Goal: Task Accomplishment & Management: Use online tool/utility

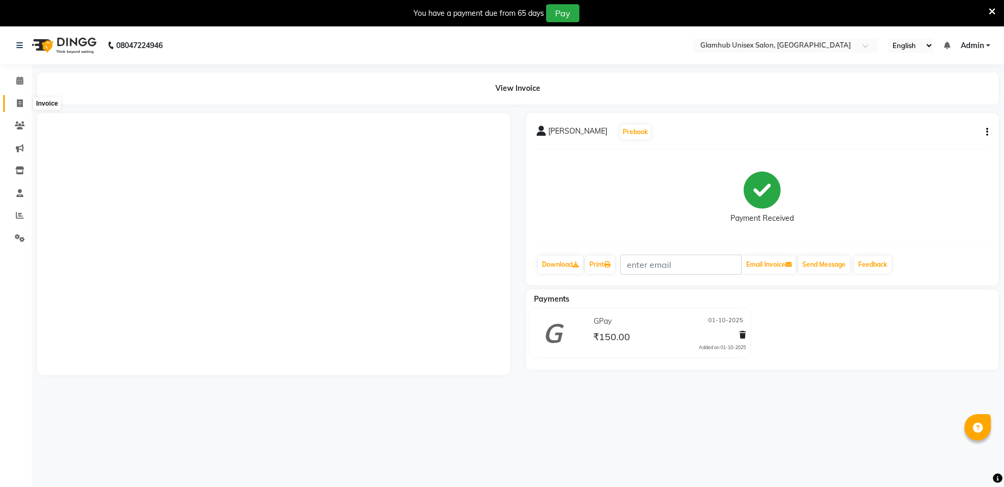
scroll to position [26, 0]
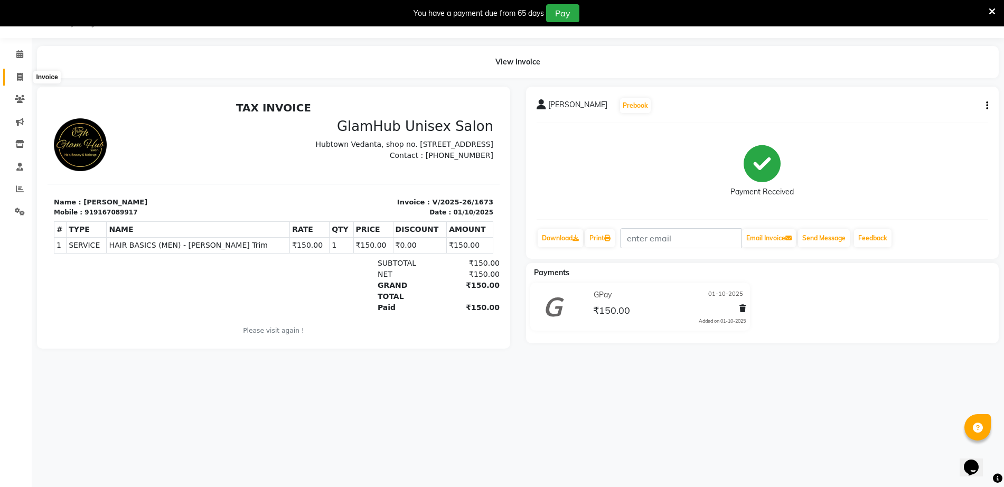
click at [24, 78] on span at bounding box center [20, 77] width 18 height 12
select select "service"
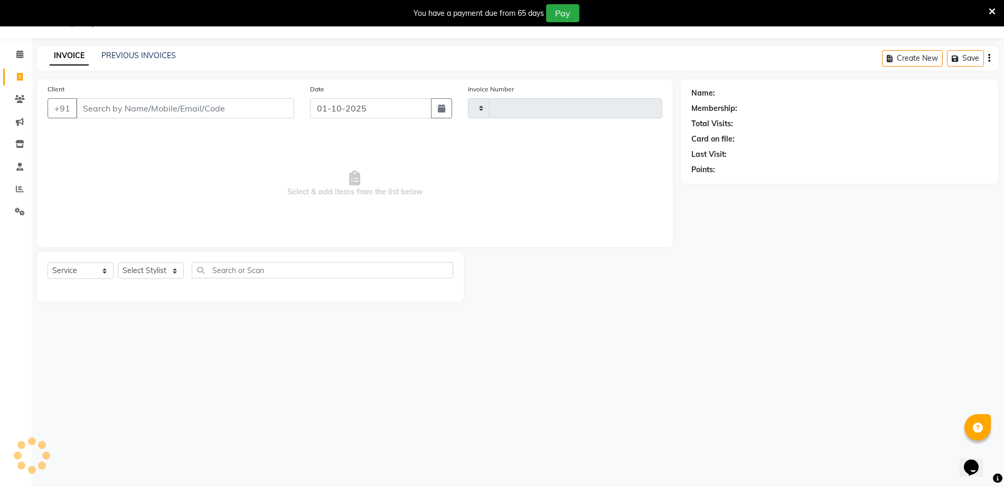
type input "1674"
select select "7771"
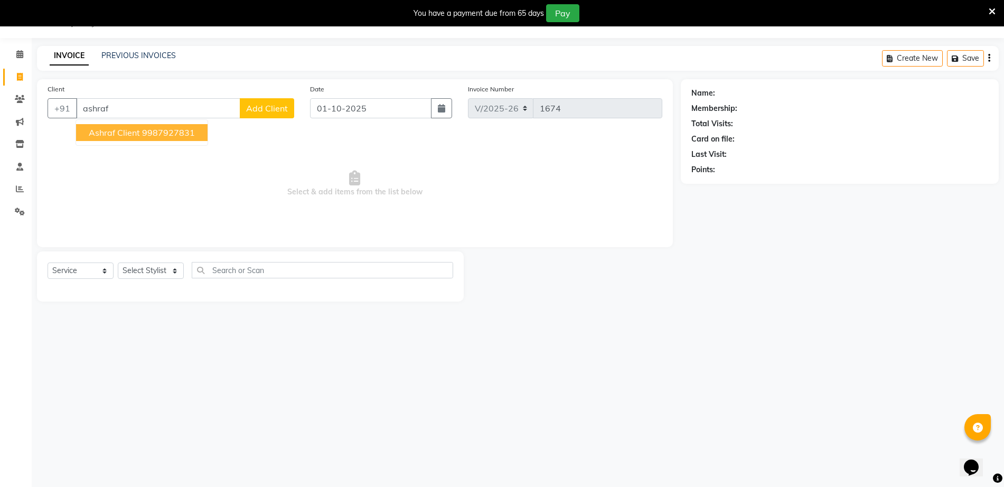
click at [168, 141] on ngb-typeahead-window "Ashraf Client 9987927831" at bounding box center [141, 132] width 133 height 26
click at [148, 127] on ngb-highlight "9987927831" at bounding box center [168, 132] width 53 height 11
type input "9987927831"
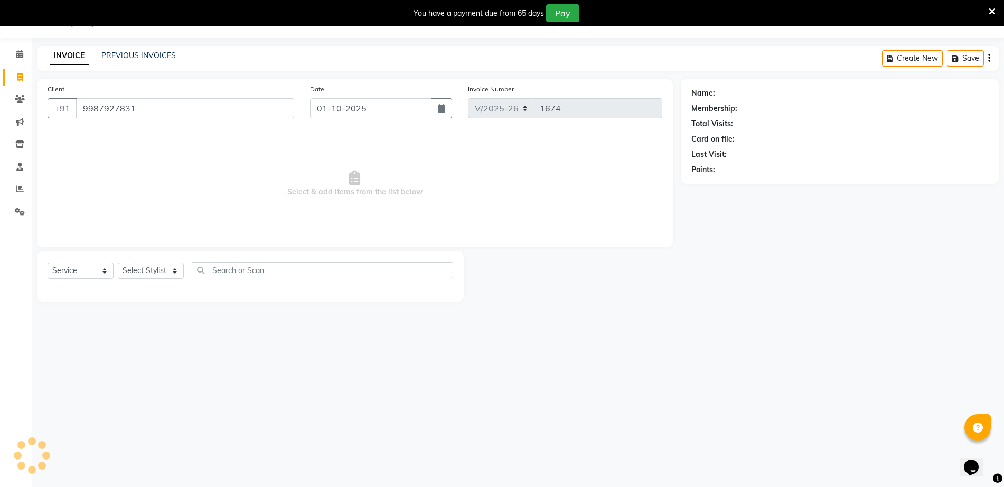
click at [148, 127] on div "Client [PHONE_NUMBER] Date [DATE] Invoice Number V/2025 V/[PHONE_NUMBER] Select…" at bounding box center [355, 163] width 636 height 168
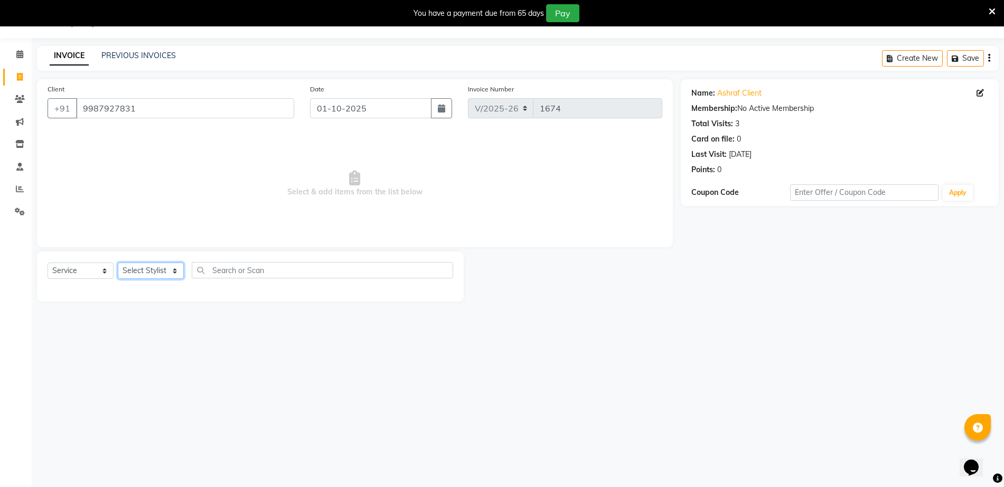
click at [171, 268] on select "Select Stylist [PERSON_NAME] [PERSON_NAME] [PERSON_NAME] [PERSON_NAME]" at bounding box center [151, 270] width 66 height 16
select select "69353"
click at [118, 262] on select "Select Stylist [PERSON_NAME] [PERSON_NAME] [PERSON_NAME] [PERSON_NAME]" at bounding box center [151, 270] width 66 height 16
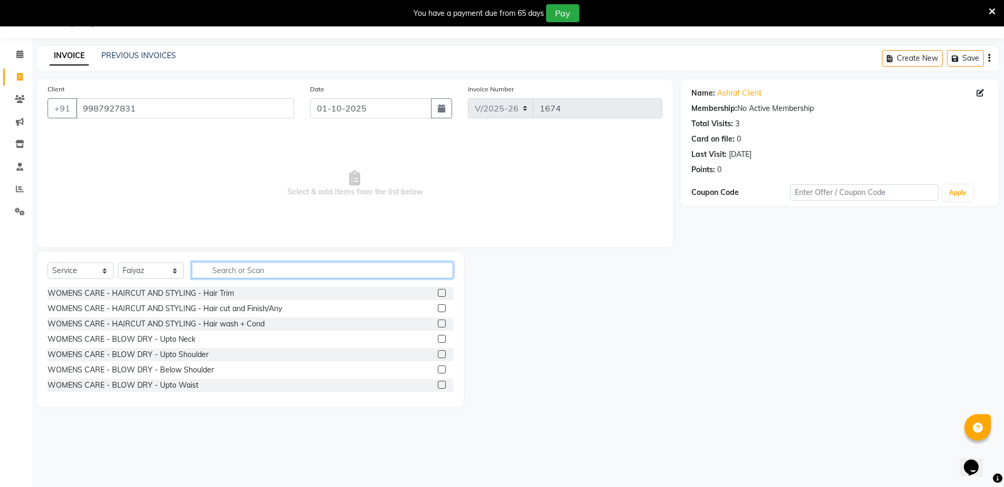
click at [248, 272] on input "text" at bounding box center [322, 270] width 261 height 16
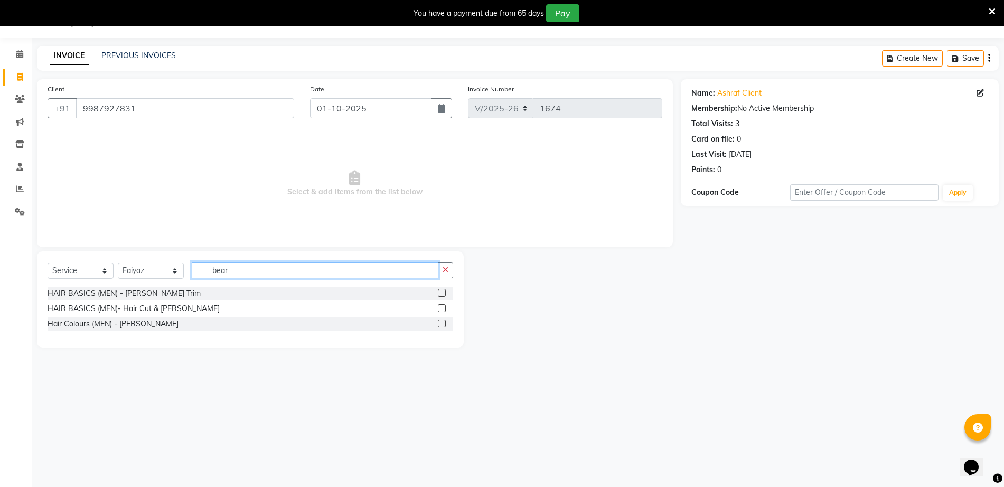
type input "bear"
click at [444, 295] on label at bounding box center [442, 293] width 8 height 8
click at [444, 295] on input "checkbox" at bounding box center [441, 293] width 7 height 7
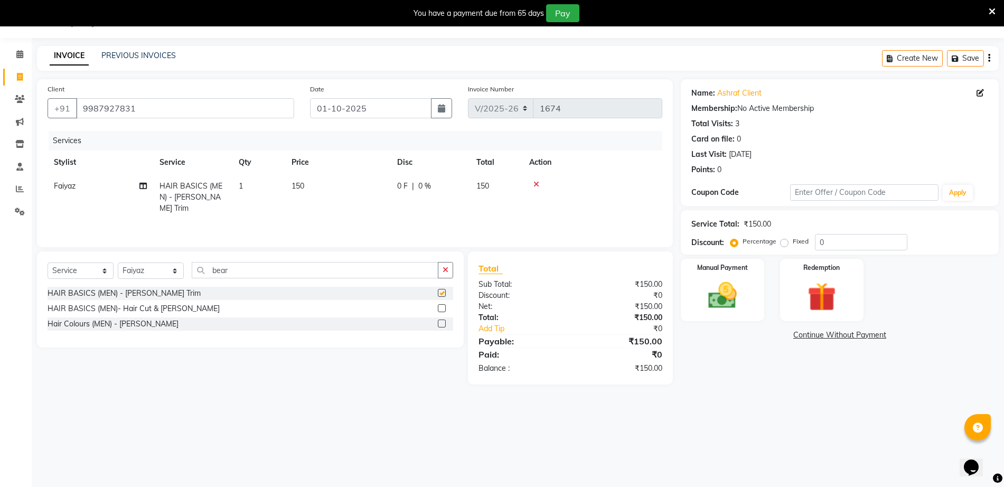
checkbox input "false"
click at [715, 285] on img at bounding box center [722, 295] width 49 height 34
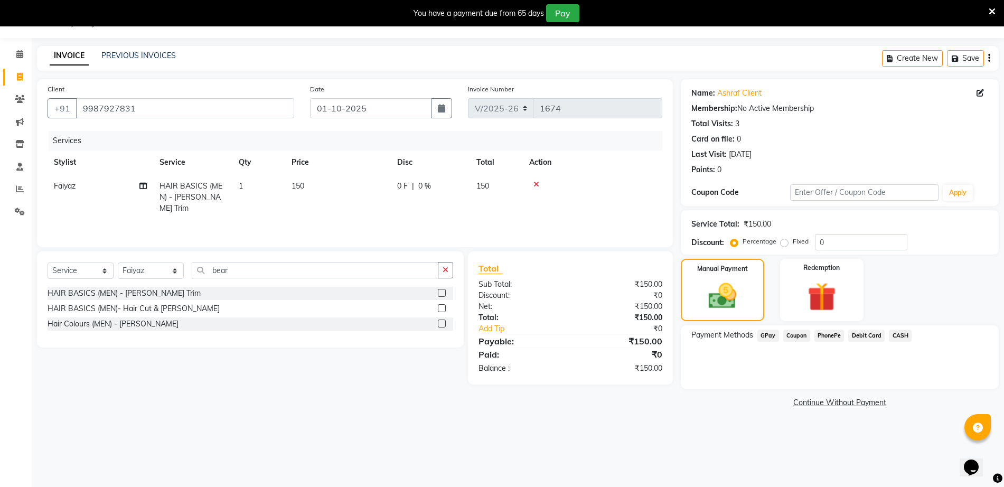
click at [768, 331] on span "GPay" at bounding box center [768, 335] width 22 height 12
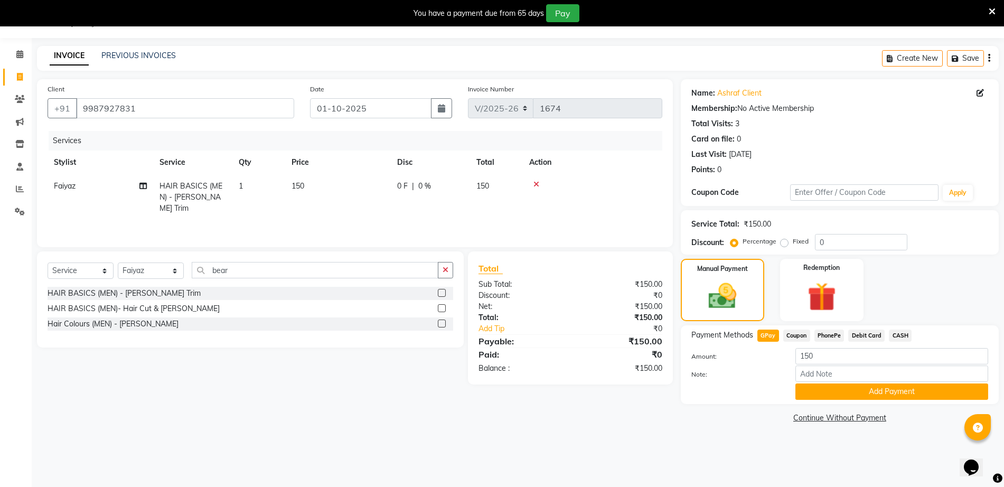
click at [899, 337] on span "CASH" at bounding box center [899, 335] width 23 height 12
click at [893, 398] on button "Add Payment" at bounding box center [891, 391] width 193 height 16
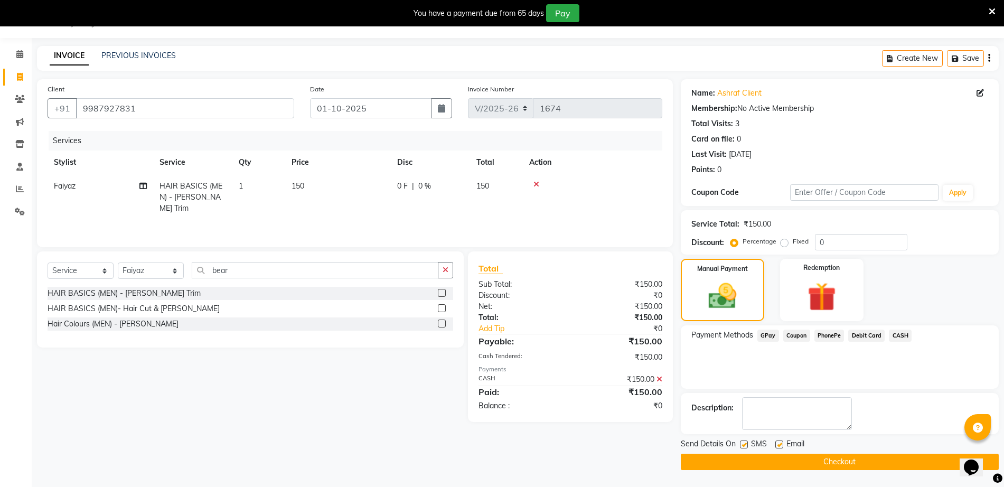
click at [762, 470] on main "INVOICE PREVIOUS INVOICES Create New Save Client [PHONE_NUMBER] Date [DATE] Inv…" at bounding box center [518, 266] width 972 height 440
click at [755, 463] on button "Checkout" at bounding box center [839, 461] width 318 height 16
